Goal: Task Accomplishment & Management: Manage account settings

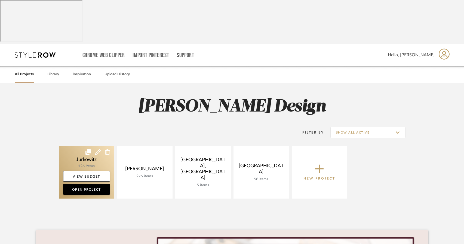
click at [99, 146] on link at bounding box center [87, 172] width 56 height 53
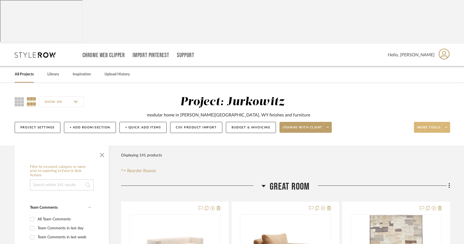
click at [444, 123] on span at bounding box center [446, 127] width 8 height 8
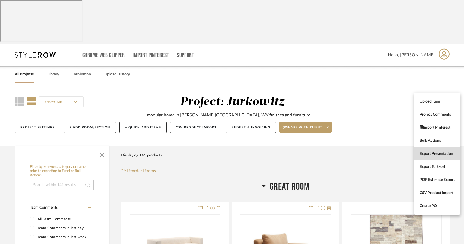
click at [430, 153] on span "Export Presentation" at bounding box center [437, 154] width 35 height 5
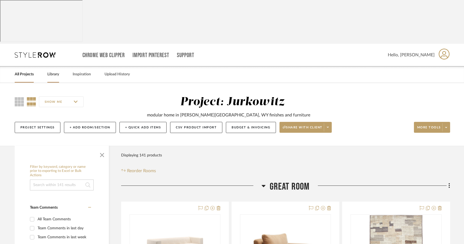
click at [53, 71] on link "Library" at bounding box center [53, 74] width 12 height 7
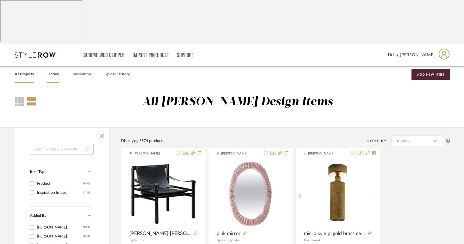
click at [19, 71] on link "All Projects" at bounding box center [24, 74] width 19 height 7
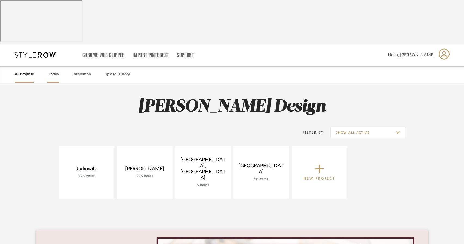
click at [53, 71] on link "Library" at bounding box center [53, 74] width 12 height 7
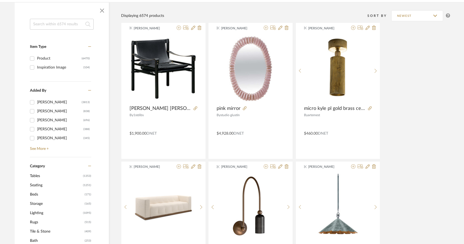
scroll to position [128, 0]
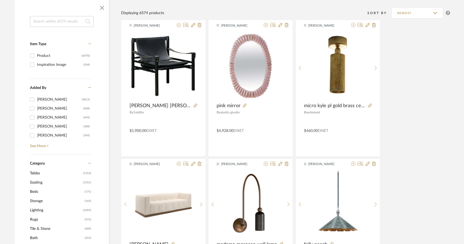
click at [33, 178] on span "Seating" at bounding box center [56, 182] width 52 height 9
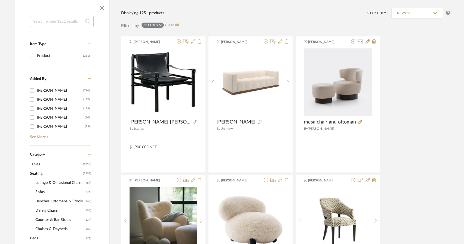
click at [57, 178] on span "Lounge & Occasional Chairs" at bounding box center [59, 182] width 48 height 9
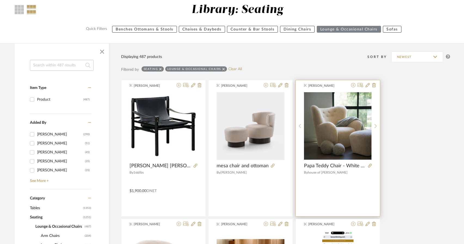
scroll to position [86, 0]
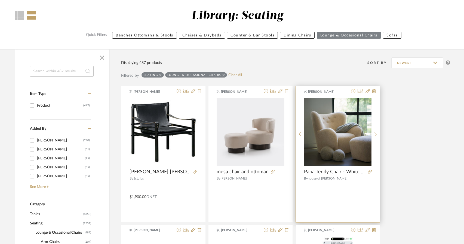
click at [352, 89] on icon at bounding box center [353, 91] width 4 height 4
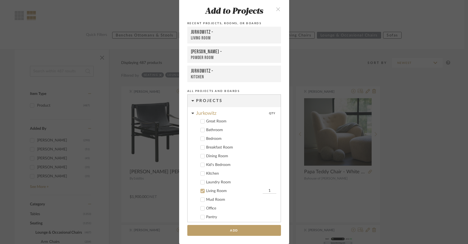
scroll to position [2, 0]
click at [241, 233] on button "Add" at bounding box center [234, 230] width 94 height 11
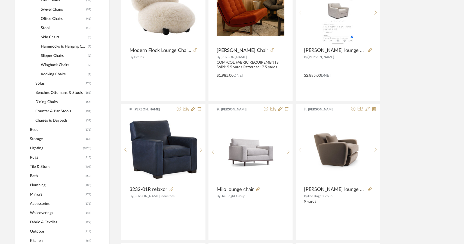
scroll to position [347, 0]
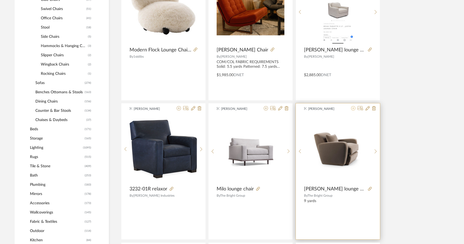
click at [353, 106] on icon at bounding box center [353, 108] width 4 height 4
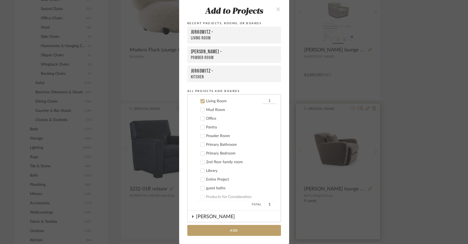
scroll to position [92, 0]
click at [201, 168] on icon at bounding box center [203, 169] width 4 height 4
click at [203, 100] on div at bounding box center [202, 99] width 4 height 4
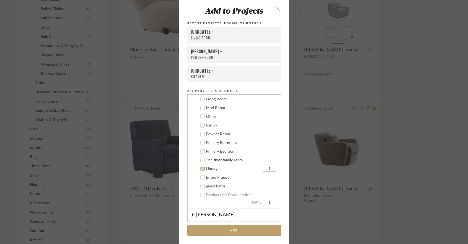
click at [400, 162] on div "Add to Projects Recent Projects, Rooms, or Boards Jurkowitz - Living Room [PERS…" at bounding box center [234, 122] width 468 height 244
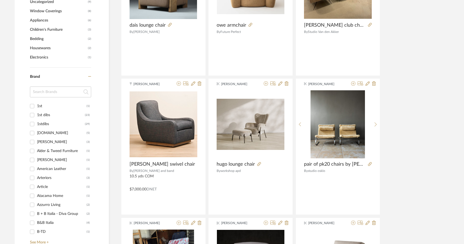
scroll to position [655, 0]
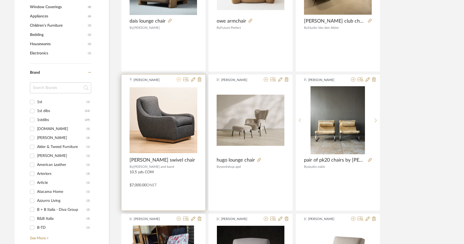
click at [179, 77] on icon at bounding box center [179, 79] width 4 height 4
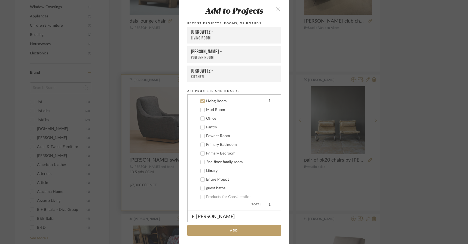
scroll to position [92, 0]
click at [200, 96] on cdk-nested-tree-node "Living Room 1" at bounding box center [232, 99] width 89 height 9
click at [200, 167] on div at bounding box center [202, 169] width 4 height 4
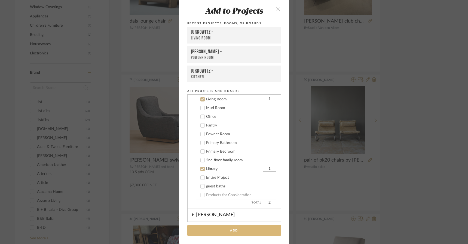
click at [214, 232] on button "Add" at bounding box center [234, 230] width 94 height 11
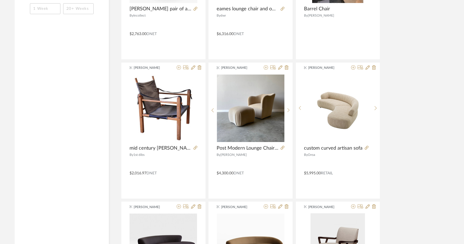
scroll to position [1085, 0]
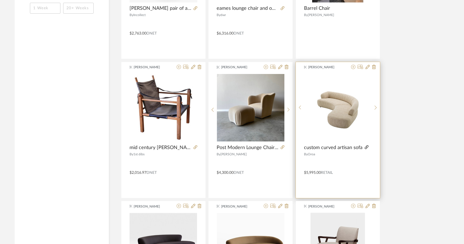
click at [367, 145] on icon at bounding box center [367, 147] width 4 height 4
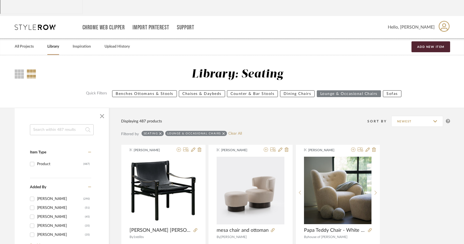
scroll to position [0, 0]
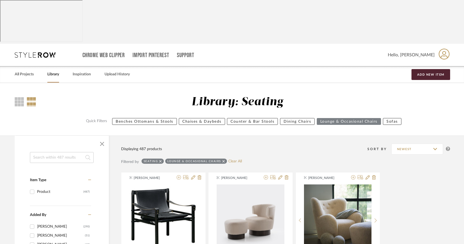
click at [38, 152] on input at bounding box center [62, 157] width 64 height 11
type input "[PERSON_NAME]"
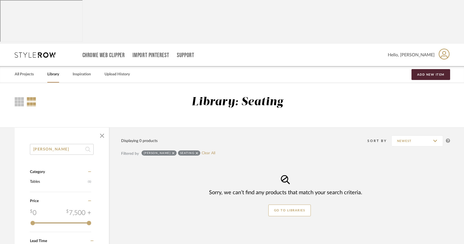
click at [196, 151] on icon at bounding box center [197, 153] width 2 height 4
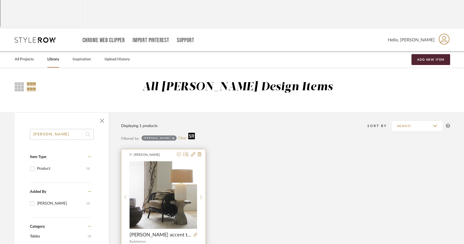
scroll to position [9, 0]
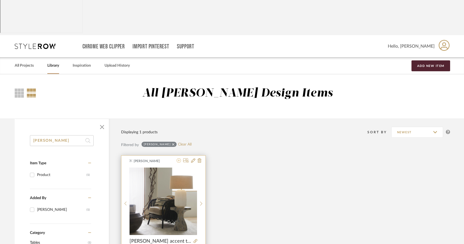
click at [178, 158] on icon at bounding box center [179, 160] width 4 height 4
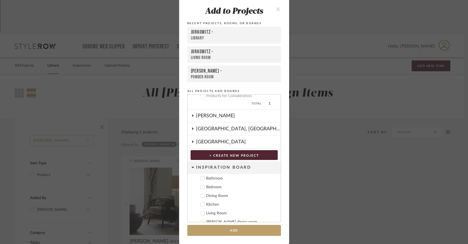
scroll to position [192, 0]
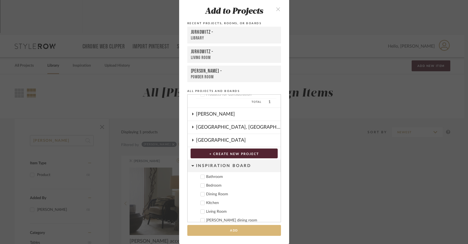
click at [232, 232] on button "Add" at bounding box center [234, 230] width 94 height 11
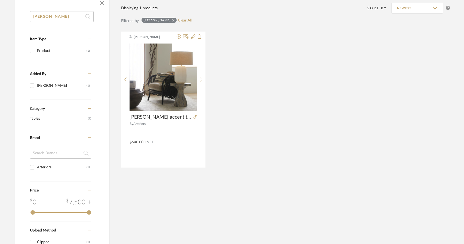
scroll to position [0, 0]
